Goal: Task Accomplishment & Management: Manage account settings

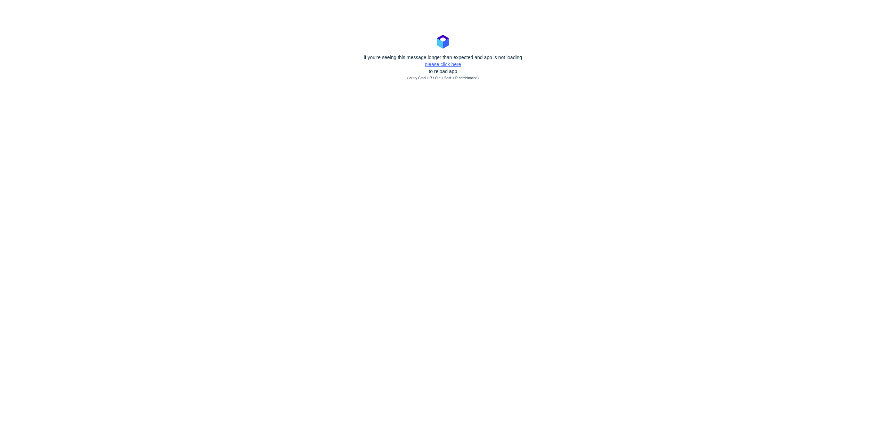
click at [453, 65] on link "please click here" at bounding box center [443, 65] width 36 height 6
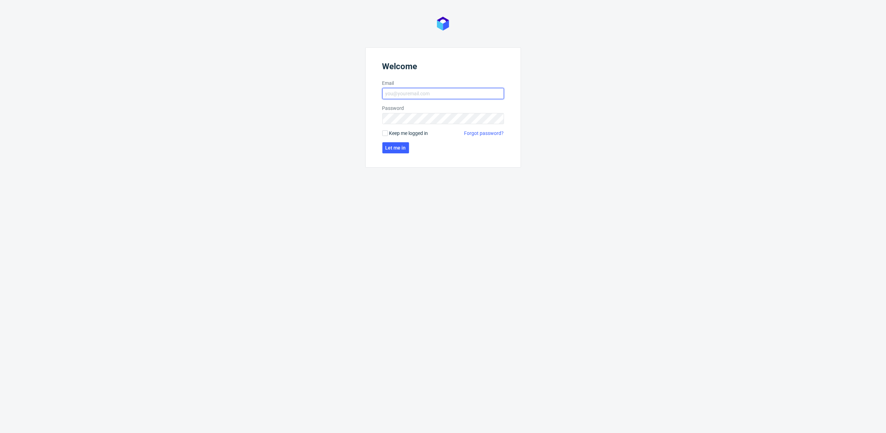
click at [408, 98] on input "Email" at bounding box center [443, 93] width 122 height 11
type input "katarzyna.drabczyk@packhelp.com"
click button "Let me in" at bounding box center [395, 147] width 27 height 11
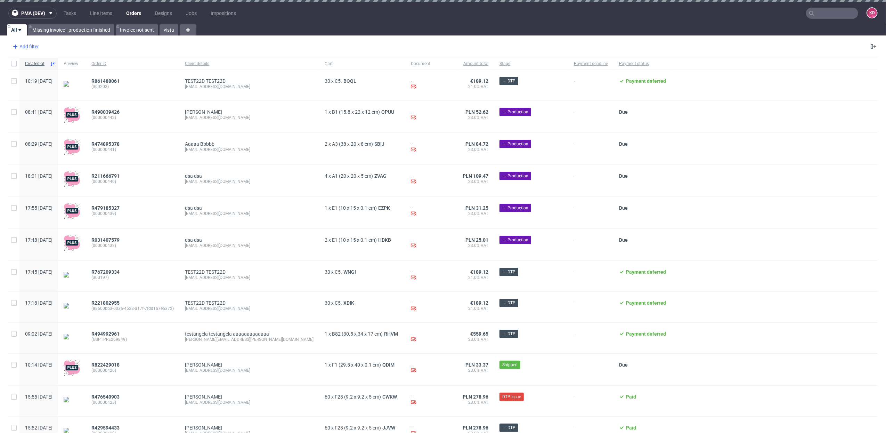
click at [32, 43] on div "Add filter" at bounding box center [25, 46] width 31 height 11
click at [29, 48] on div "Add filter" at bounding box center [25, 46] width 31 height 11
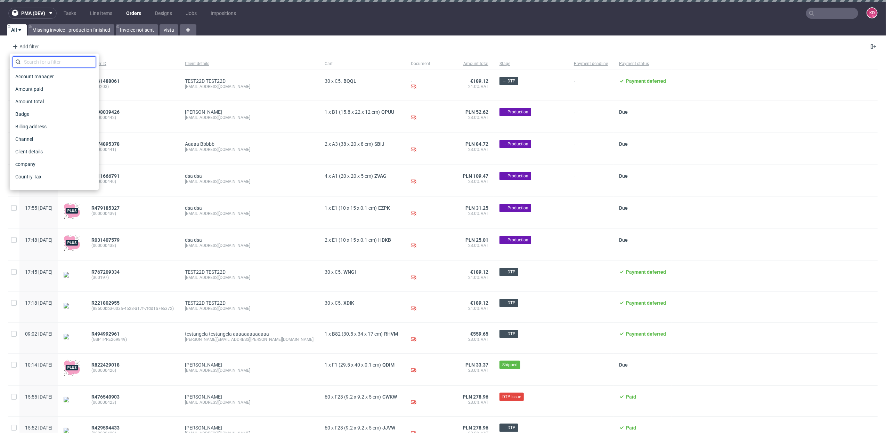
click at [34, 60] on input "text" at bounding box center [54, 61] width 83 height 11
type input "a"
type input "sales"
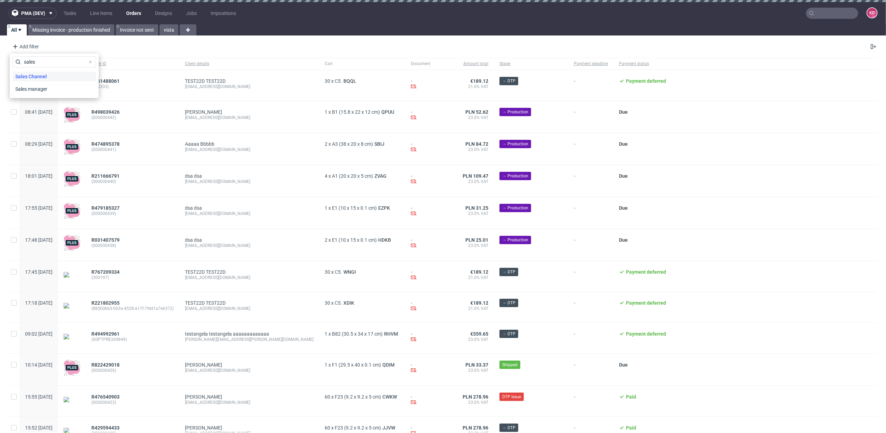
click at [36, 75] on span "Sales Channel" at bounding box center [31, 77] width 37 height 10
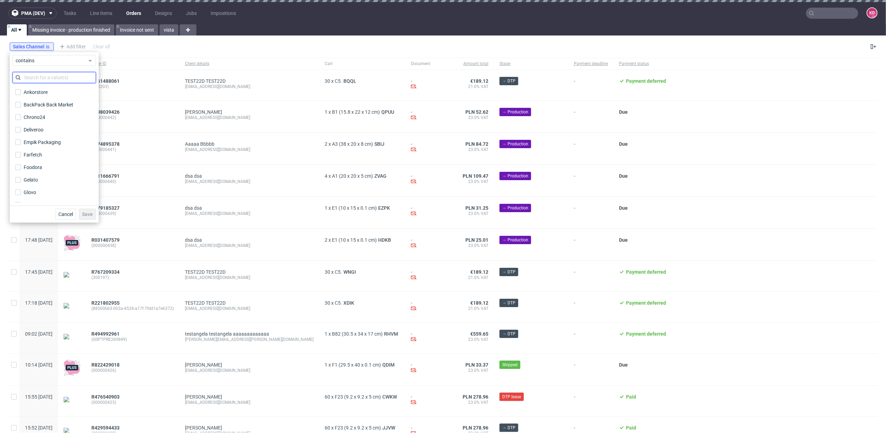
click at [46, 75] on input "text" at bounding box center [54, 77] width 83 height 11
type input "ob"
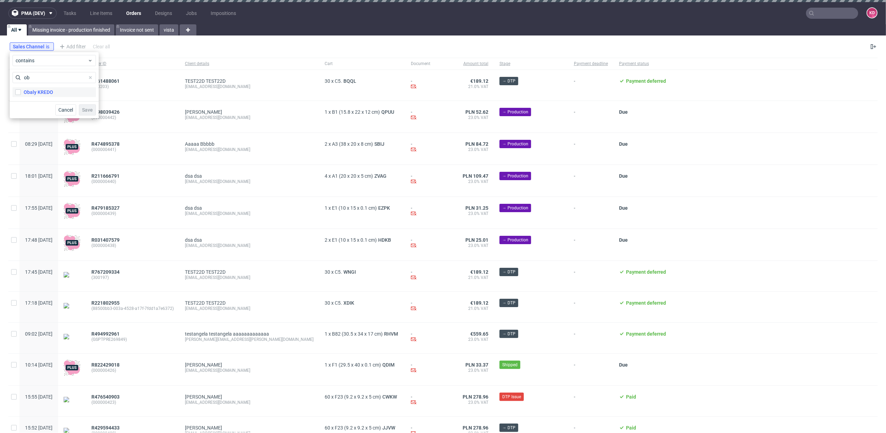
click at [38, 90] on div "Obaly KREDO" at bounding box center [39, 92] width 30 height 7
click at [21, 90] on input "Obaly KREDO" at bounding box center [18, 92] width 6 height 6
checkbox input "true"
click at [88, 111] on span "Save" at bounding box center [87, 109] width 11 height 5
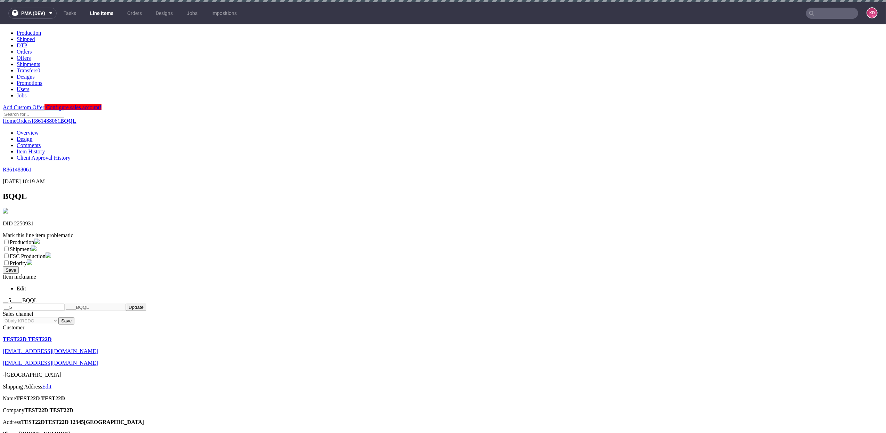
click at [8, 207] on img at bounding box center [6, 210] width 6 height 6
click at [44, 191] on h1 "BQQL" at bounding box center [443, 195] width 880 height 9
drag, startPoint x: 44, startPoint y: 55, endPoint x: 9, endPoint y: 54, distance: 35.5
click at [9, 166] on div "R861488061 07.10.2025 10:19 AM" at bounding box center [443, 175] width 880 height 18
copy p "R861488061"
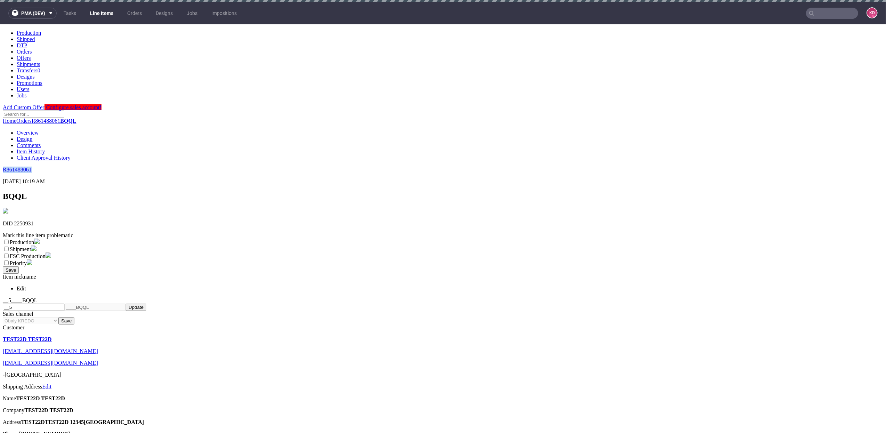
copy p "R861488061"
click at [26, 191] on span "BQQL" at bounding box center [15, 195] width 24 height 9
copy span "BQQL"
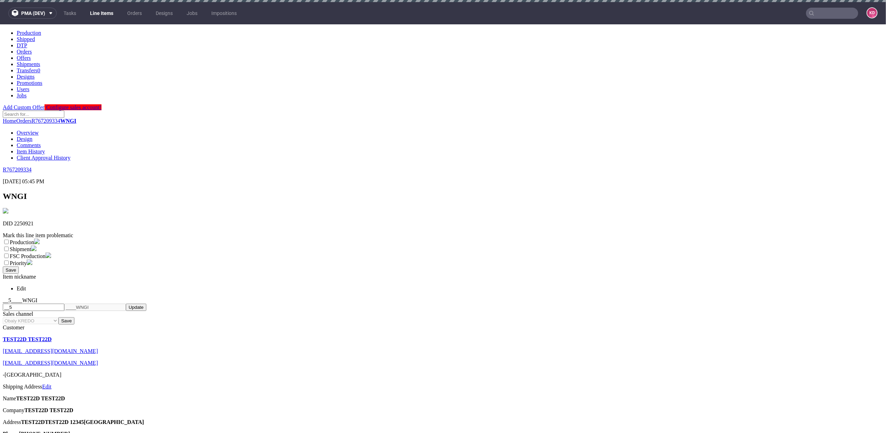
click at [27, 191] on span "WNGI" at bounding box center [15, 195] width 24 height 9
drag, startPoint x: 46, startPoint y: 54, endPoint x: 1, endPoint y: 54, distance: 45.5
copy p "R767209334"
click at [50, 191] on h1 "WNGI" at bounding box center [443, 195] width 880 height 9
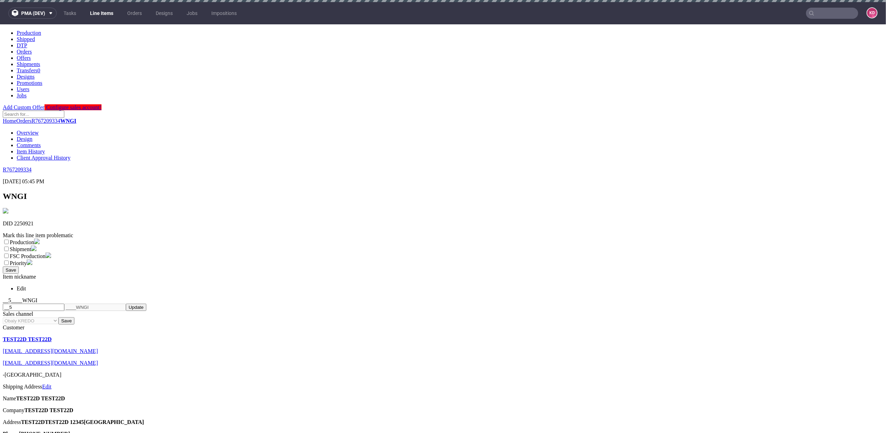
click at [44, 191] on h1 "WNGI" at bounding box center [443, 195] width 880 height 9
drag, startPoint x: 44, startPoint y: 65, endPoint x: 13, endPoint y: 65, distance: 31.3
click at [13, 191] on h1 "WNGI" at bounding box center [443, 195] width 880 height 9
copy span "WNGI"
click at [8, 207] on img at bounding box center [6, 210] width 6 height 6
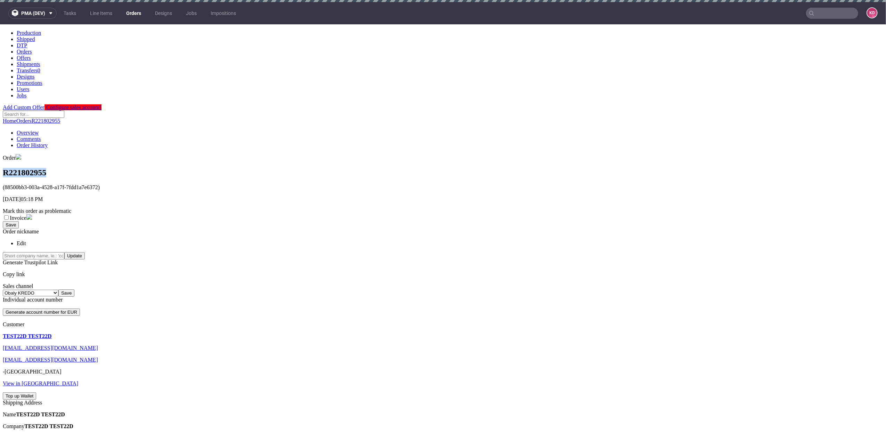
drag, startPoint x: 87, startPoint y: 65, endPoint x: 2, endPoint y: 65, distance: 84.8
copy h1 "R221802955"
drag, startPoint x: 233, startPoint y: 346, endPoint x: 229, endPoint y: 343, distance: 5.0
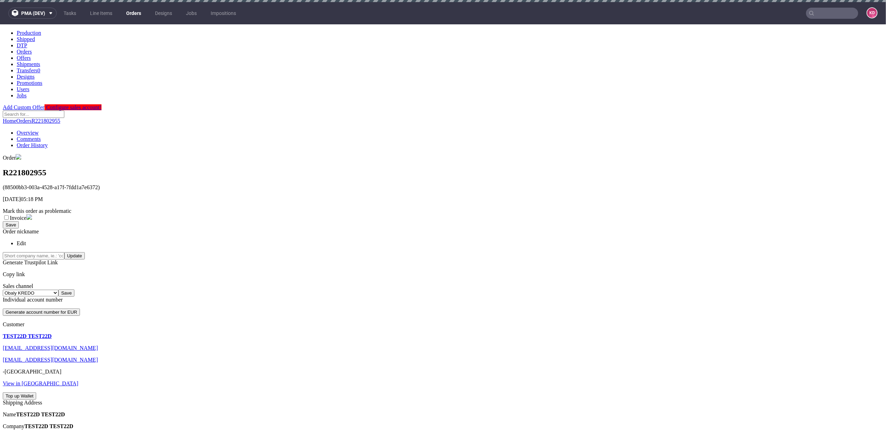
copy link "XDIK"
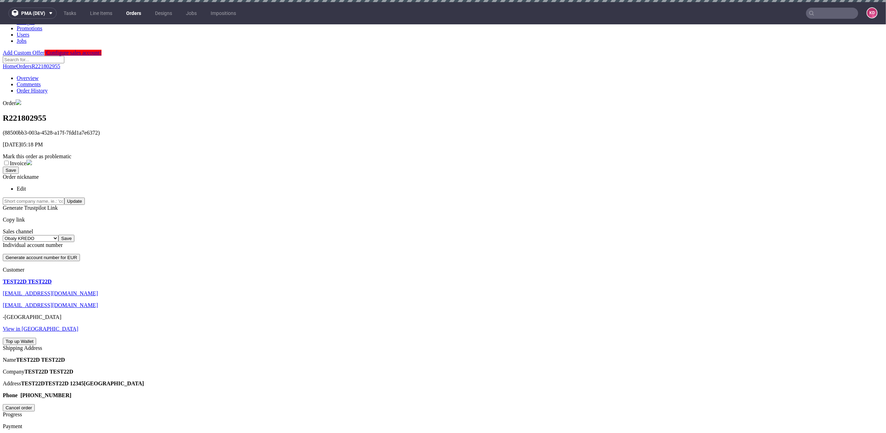
scroll to position [55, 0]
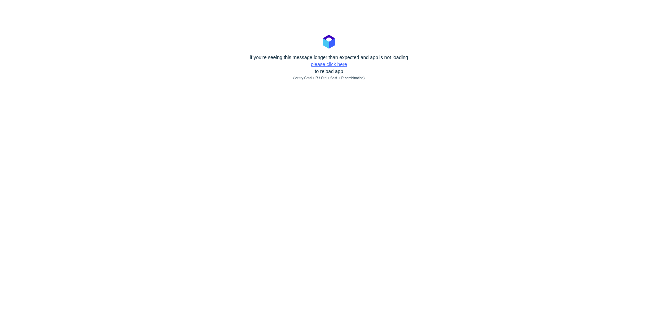
click at [346, 66] on link "please click here" at bounding box center [329, 65] width 36 height 6
click at [320, 69] on div "if you're seeing this message longer than expected and app is not loading pleas…" at bounding box center [329, 68] width 658 height 28
click at [319, 65] on link "please click here" at bounding box center [329, 65] width 36 height 6
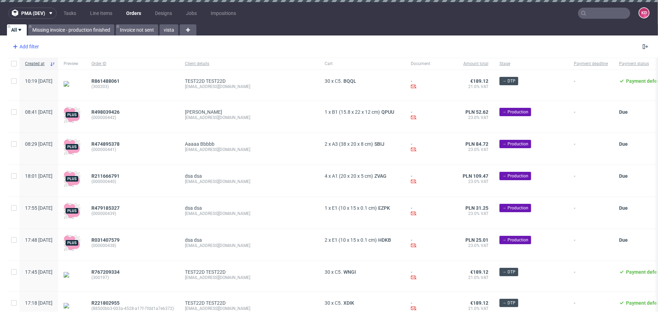
click at [35, 41] on div "Add filter" at bounding box center [25, 46] width 31 height 11
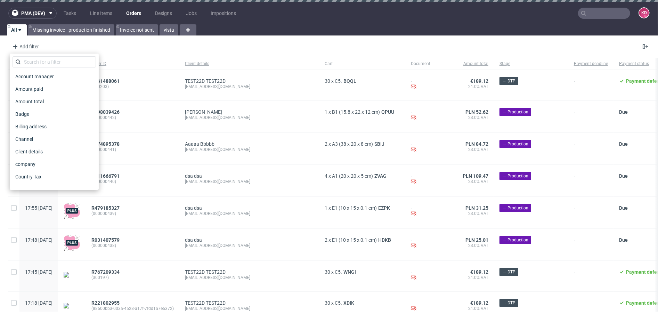
click at [37, 55] on div "Account manager Amount paid Amount total Badge Billing address Channel Client d…" at bounding box center [54, 122] width 89 height 136
click at [36, 66] on input "text" at bounding box center [54, 61] width 83 height 11
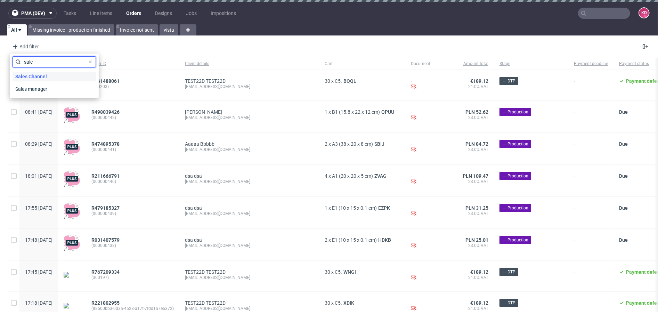
type input "sale"
click at [45, 75] on span "Sales Channel" at bounding box center [31, 77] width 37 height 10
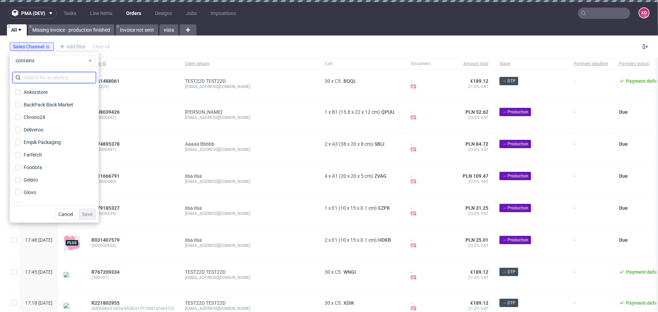
click at [53, 75] on input "text" at bounding box center [54, 77] width 83 height 11
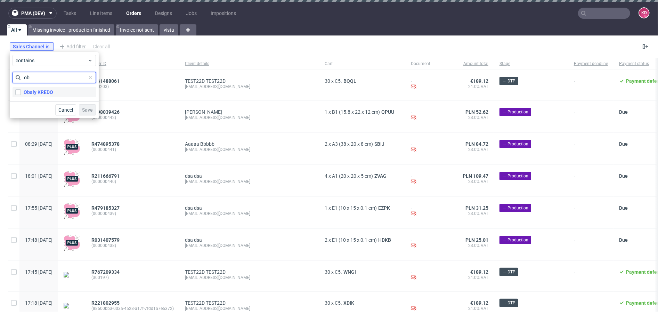
type input "ob"
click at [56, 91] on label "Obaly KREDO" at bounding box center [54, 92] width 83 height 10
click at [21, 91] on input "Obaly KREDO" at bounding box center [18, 92] width 6 height 6
checkbox input "true"
click at [90, 111] on span "Save" at bounding box center [87, 109] width 11 height 5
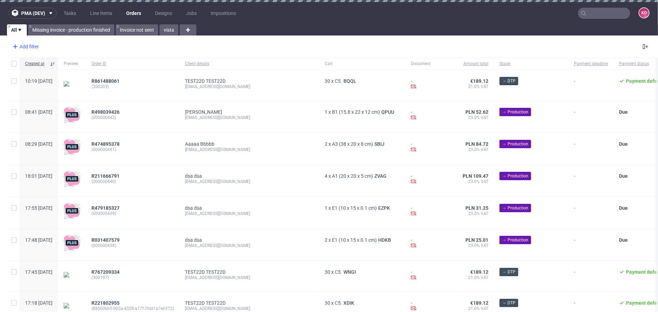
click at [35, 45] on div "Add filter" at bounding box center [25, 46] width 31 height 11
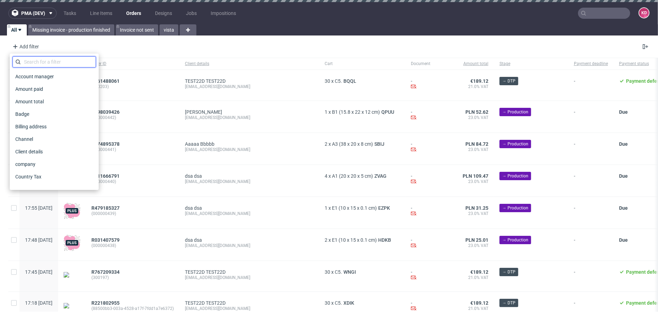
click at [38, 60] on input "text" at bounding box center [54, 61] width 83 height 11
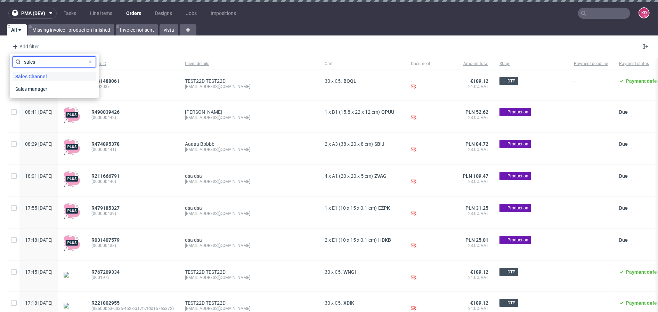
type input "sales"
click at [36, 72] on span "Sales Channel" at bounding box center [31, 77] width 37 height 10
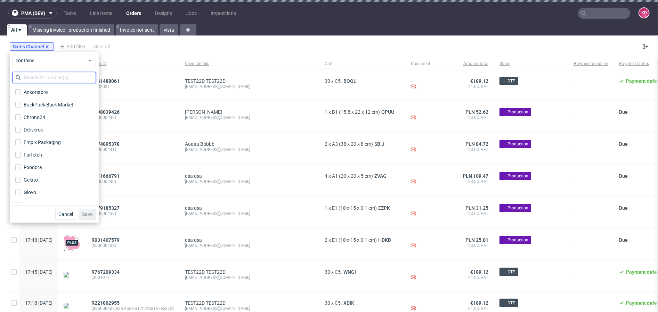
click at [41, 80] on input "text" at bounding box center [54, 77] width 83 height 11
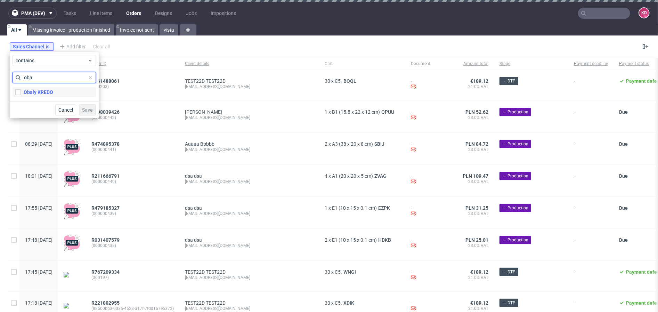
type input "oba"
click at [45, 92] on div "Obaly KREDO" at bounding box center [39, 92] width 30 height 7
click at [21, 92] on input "Obaly KREDO" at bounding box center [18, 92] width 6 height 6
checkbox input "true"
click at [92, 105] on button "Save" at bounding box center [87, 109] width 17 height 11
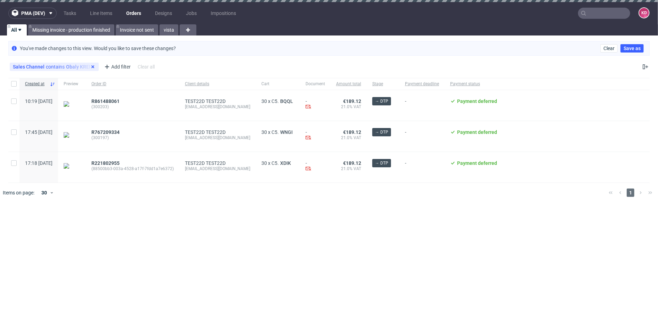
click at [93, 65] on icon at bounding box center [93, 67] width 6 height 6
